Goal: Task Accomplishment & Management: Complete application form

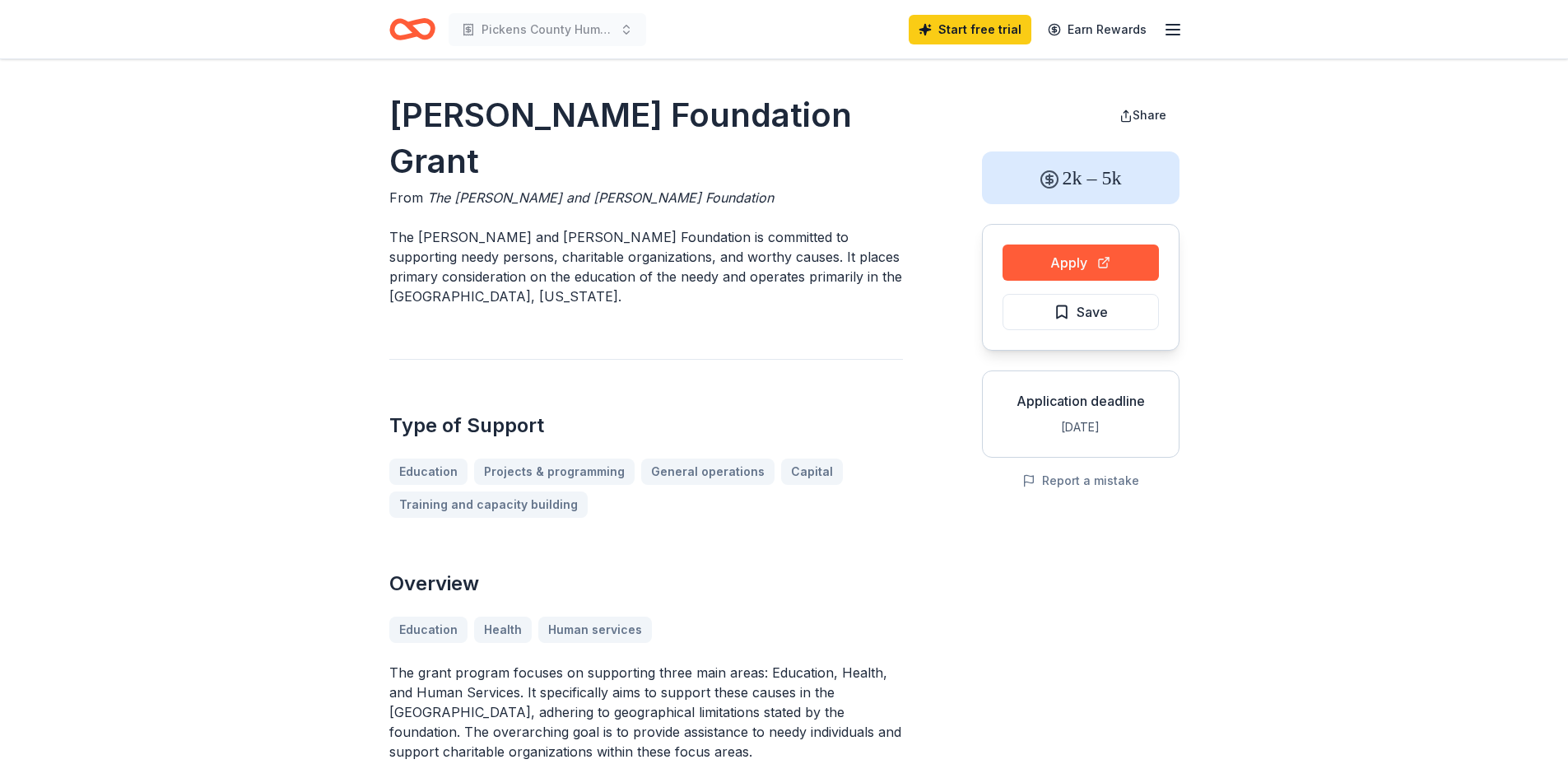
click at [1089, 254] on button "Apply" at bounding box center [1081, 262] width 156 height 36
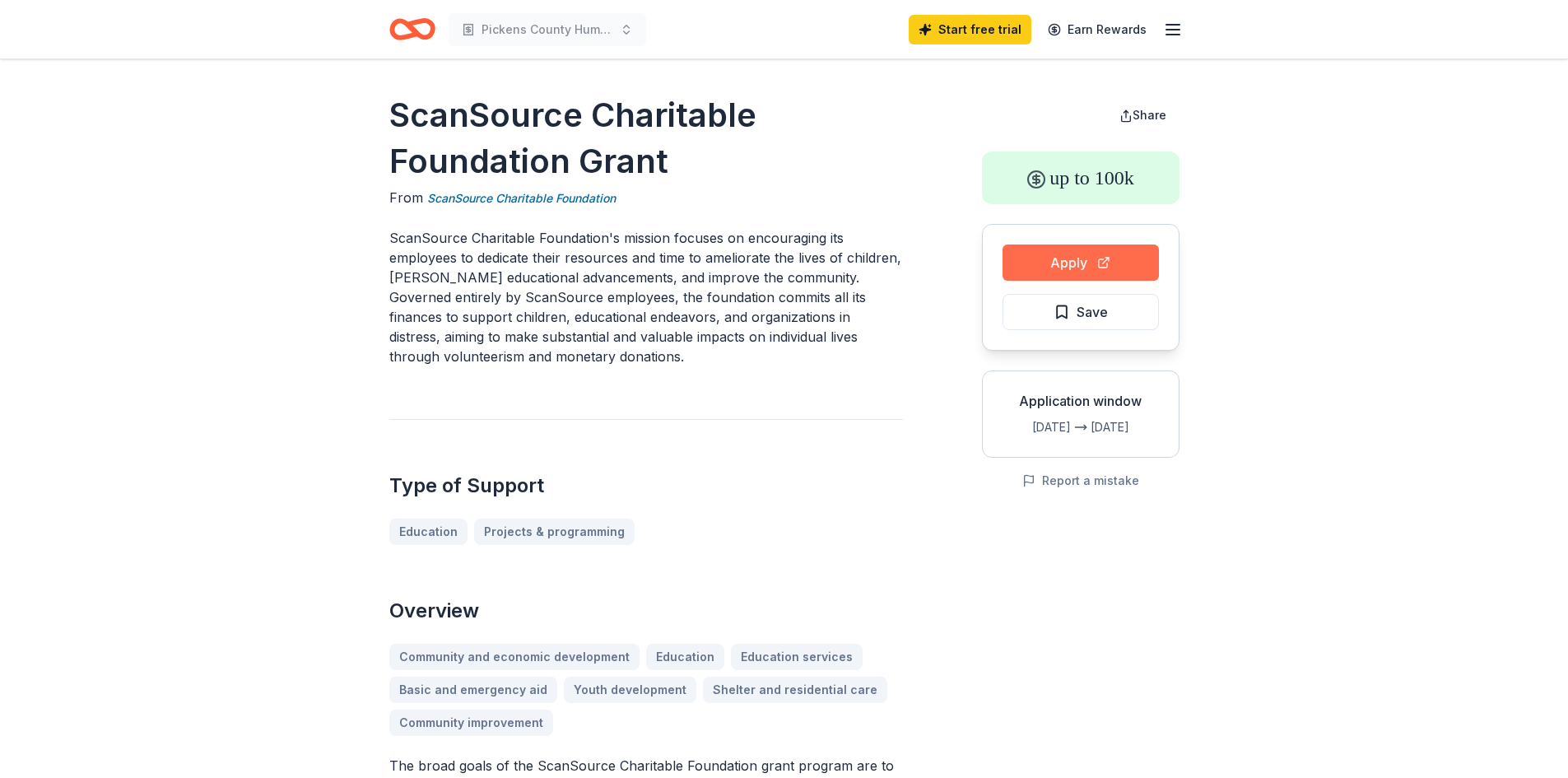
click at [1144, 257] on button "Apply" at bounding box center [1081, 262] width 156 height 36
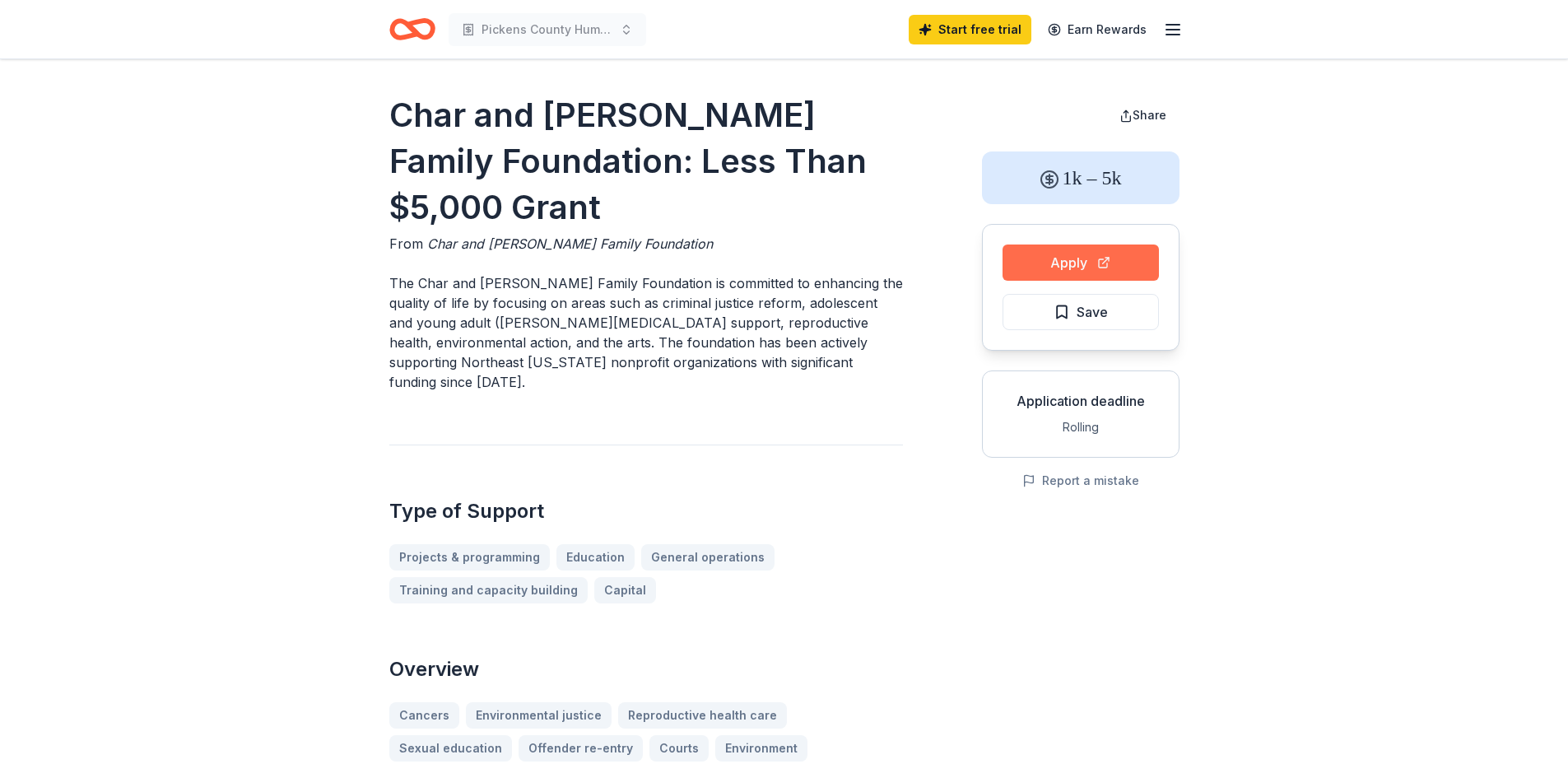
click at [1118, 269] on button "Apply" at bounding box center [1081, 262] width 156 height 36
